Goal: Check status: Check status

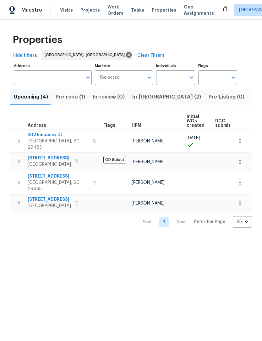
click at [65, 4] on div "Visits Projects Work Orders Tasks Properties Geo Assignments" at bounding box center [140, 10] width 161 height 13
click at [62, 9] on span "Visits" at bounding box center [66, 10] width 13 height 6
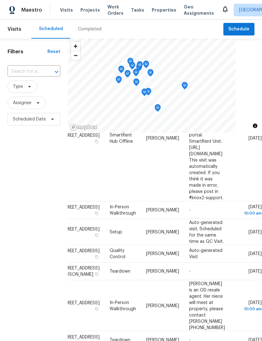
scroll to position [116, 16]
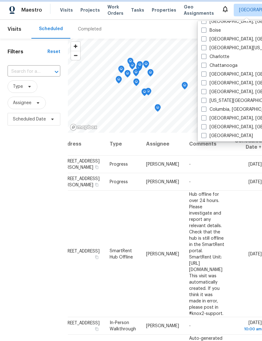
scroll to position [61, 0]
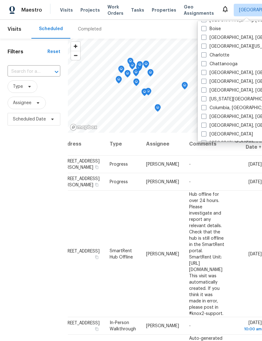
click at [205, 107] on span at bounding box center [203, 107] width 5 height 5
click at [205, 107] on input "Columbia, [GEOGRAPHIC_DATA]" at bounding box center [203, 107] width 4 height 4
checkbox input "true"
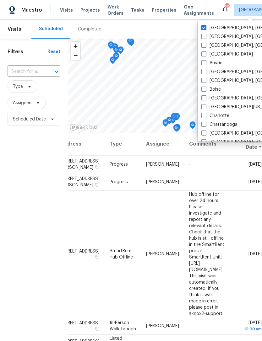
click at [203, 25] on span at bounding box center [203, 27] width 5 height 5
click at [203, 25] on input "[GEOGRAPHIC_DATA], [GEOGRAPHIC_DATA]" at bounding box center [203, 27] width 4 height 4
checkbox input "false"
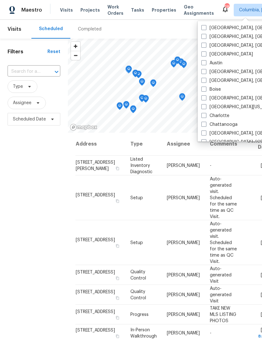
click at [55, 220] on div "Filters Reset ​ Type Assignee Scheduled Date" at bounding box center [34, 222] width 68 height 367
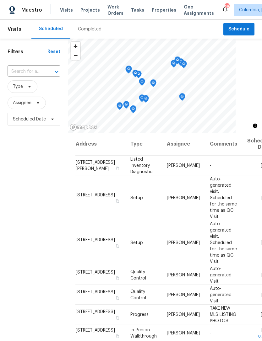
click at [88, 29] on div "Completed" at bounding box center [90, 29] width 24 height 6
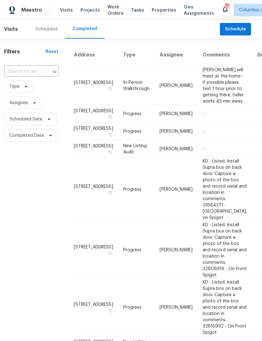
scroll to position [0, 3]
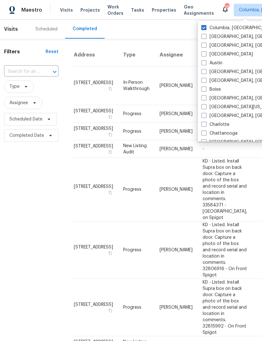
click at [164, 22] on div "Scheduled Completed" at bounding box center [124, 29] width 192 height 19
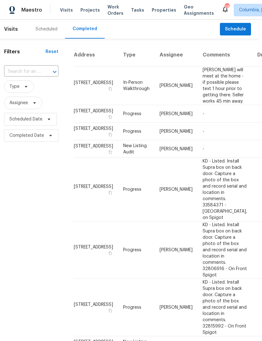
click at [153, 11] on span "Properties" at bounding box center [164, 10] width 24 height 6
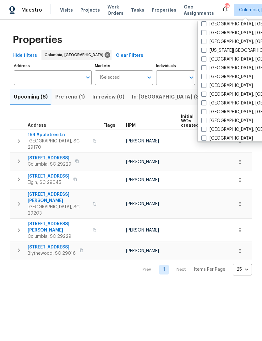
scroll to position [119, 0]
click at [204, 111] on span at bounding box center [203, 111] width 5 height 5
click at [204, 111] on input "[GEOGRAPHIC_DATA], [GEOGRAPHIC_DATA]" at bounding box center [203, 110] width 4 height 4
checkbox input "true"
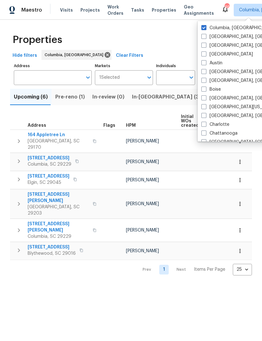
click at [205, 25] on span at bounding box center [203, 27] width 5 height 5
click at [205, 25] on input "Columbia, [GEOGRAPHIC_DATA]" at bounding box center [203, 27] width 4 height 4
checkbox input "false"
click at [175, 38] on div "Properties" at bounding box center [131, 40] width 242 height 20
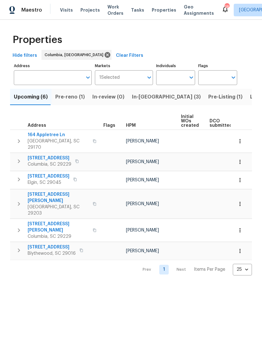
click at [67, 7] on span "Visits" at bounding box center [66, 10] width 13 height 6
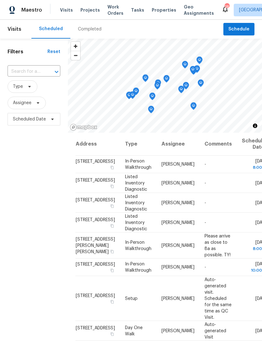
click at [92, 30] on div "Completed" at bounding box center [90, 29] width 24 height 6
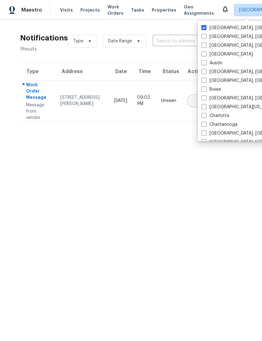
click at [204, 126] on html "Maestro Visits Projects Work Orders Tasks Properties Geo Assignments Charleston…" at bounding box center [131, 63] width 262 height 126
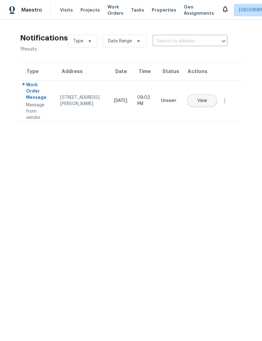
click at [68, 7] on span "Visits" at bounding box center [66, 10] width 13 height 6
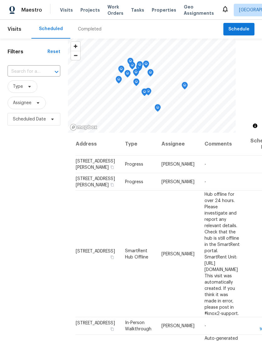
click at [90, 29] on div "Completed" at bounding box center [90, 29] width 24 height 6
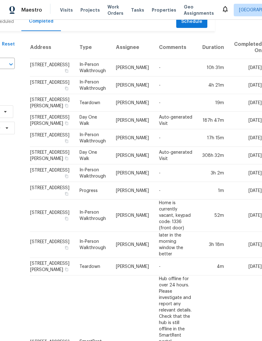
scroll to position [8, 120]
